Goal: Transaction & Acquisition: Download file/media

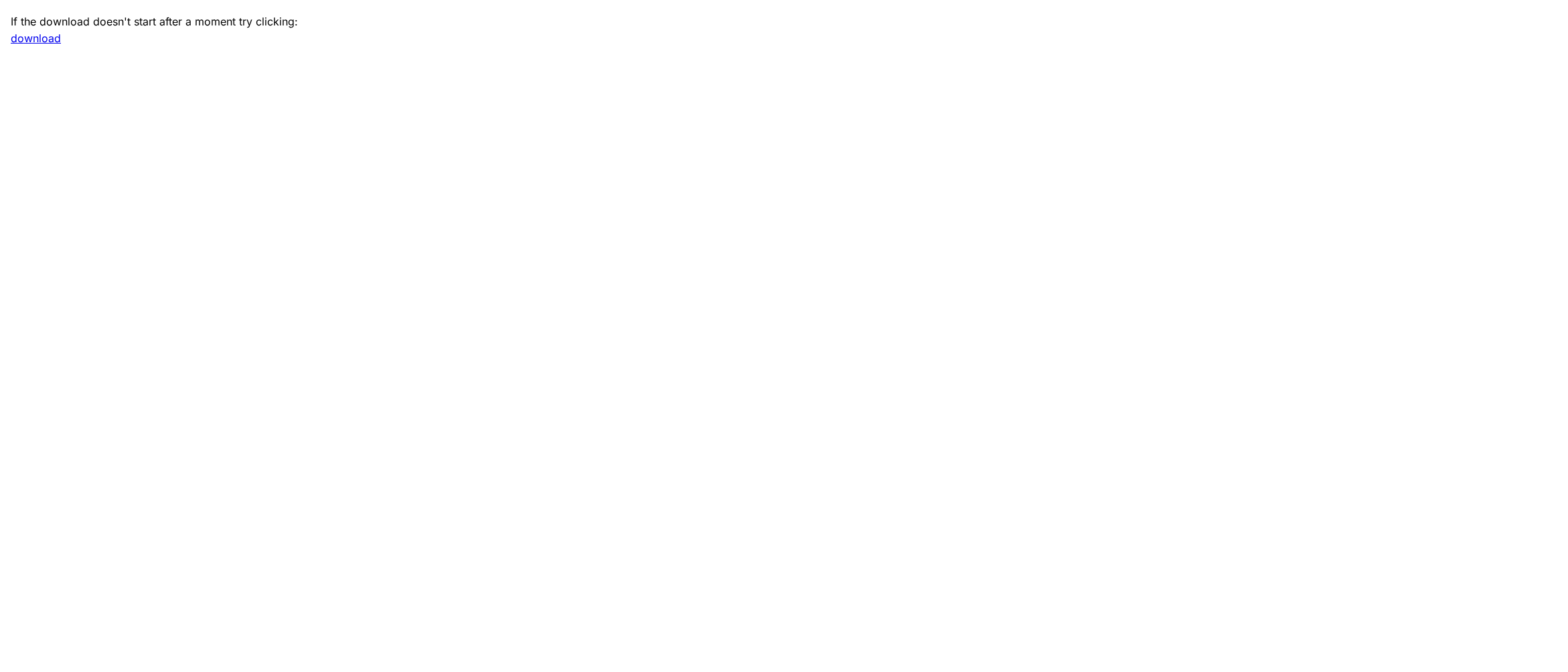
click at [43, 42] on link "download" at bounding box center [36, 38] width 51 height 14
click at [442, 338] on main "If the download doesn't start after a moment try clicking: download" at bounding box center [784, 336] width 1568 height 672
click at [963, 393] on main "If the download doesn't start after a moment try clicking: download" at bounding box center [784, 336] width 1568 height 672
click at [273, 186] on main "If the download doesn't start after a moment try clicking: download" at bounding box center [784, 336] width 1568 height 672
